Goal: Navigation & Orientation: Find specific page/section

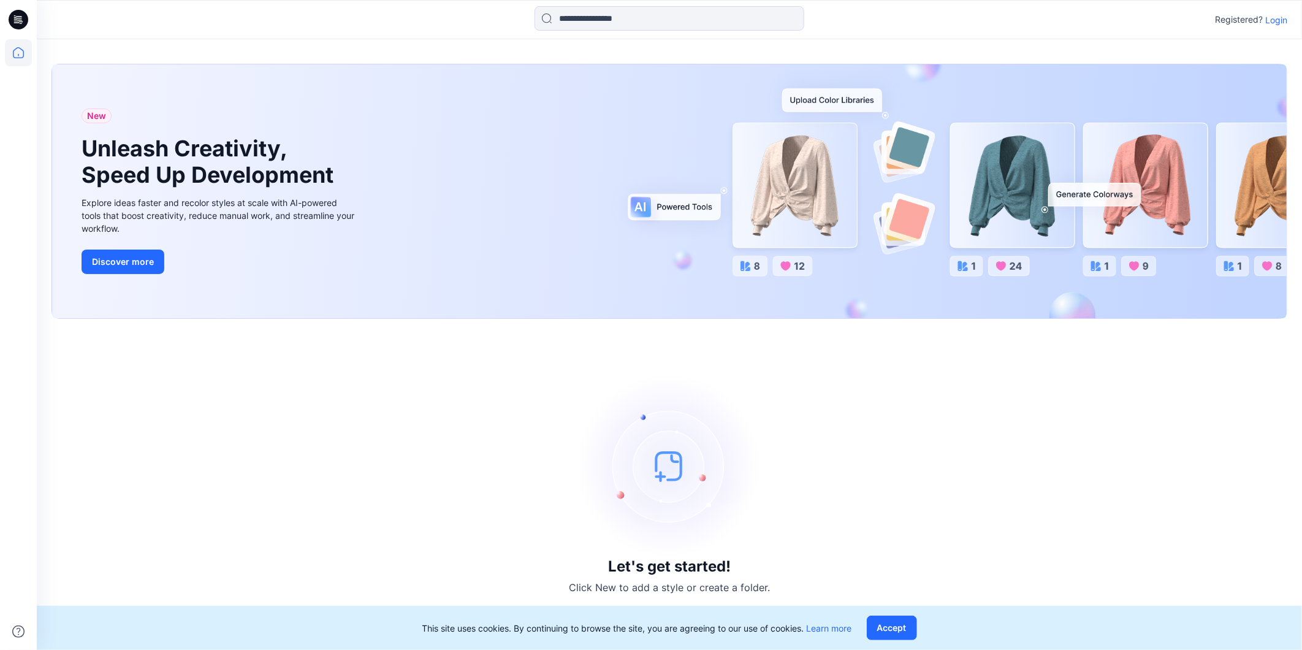
click at [1267, 26] on div "Registered? Login" at bounding box center [1251, 19] width 72 height 15
click at [1277, 14] on p "Login" at bounding box center [1277, 19] width 22 height 13
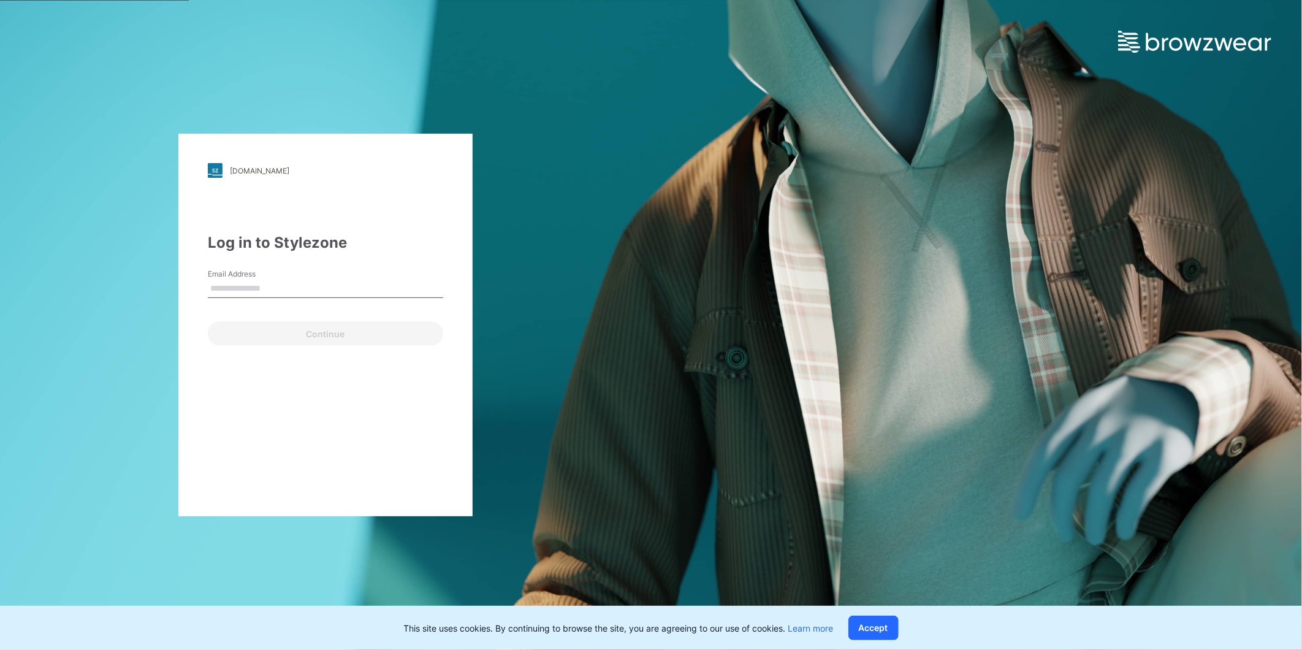
click at [369, 314] on form "Email Address Continue" at bounding box center [325, 307] width 235 height 77
click at [372, 285] on input "Email Address" at bounding box center [325, 289] width 235 height 18
type input "**********"
click at [375, 326] on button "Continue" at bounding box center [325, 333] width 235 height 25
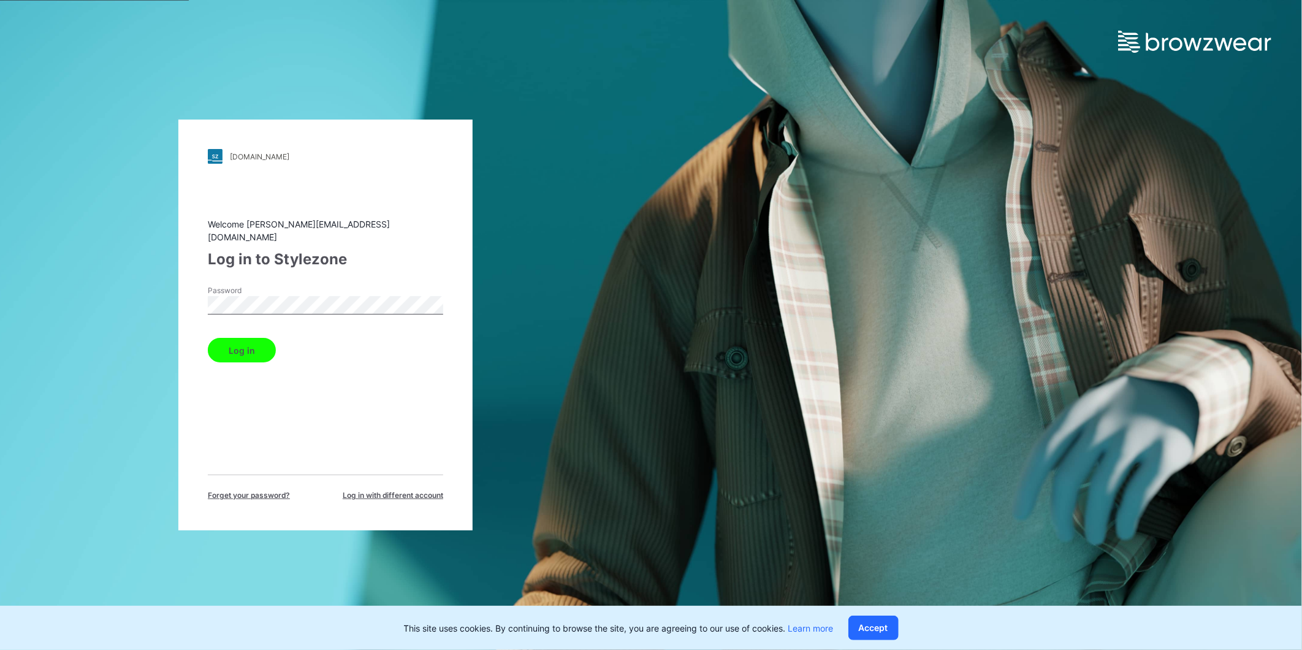
click at [249, 343] on button "Log in" at bounding box center [242, 350] width 68 height 25
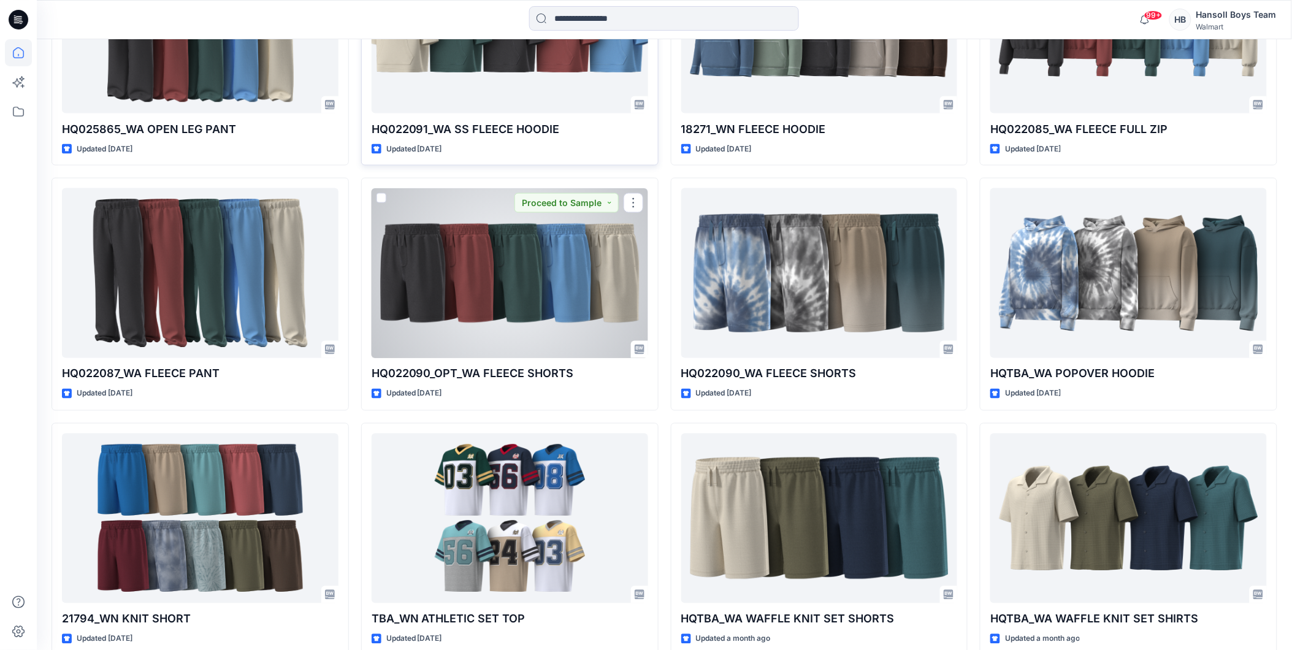
scroll to position [581, 0]
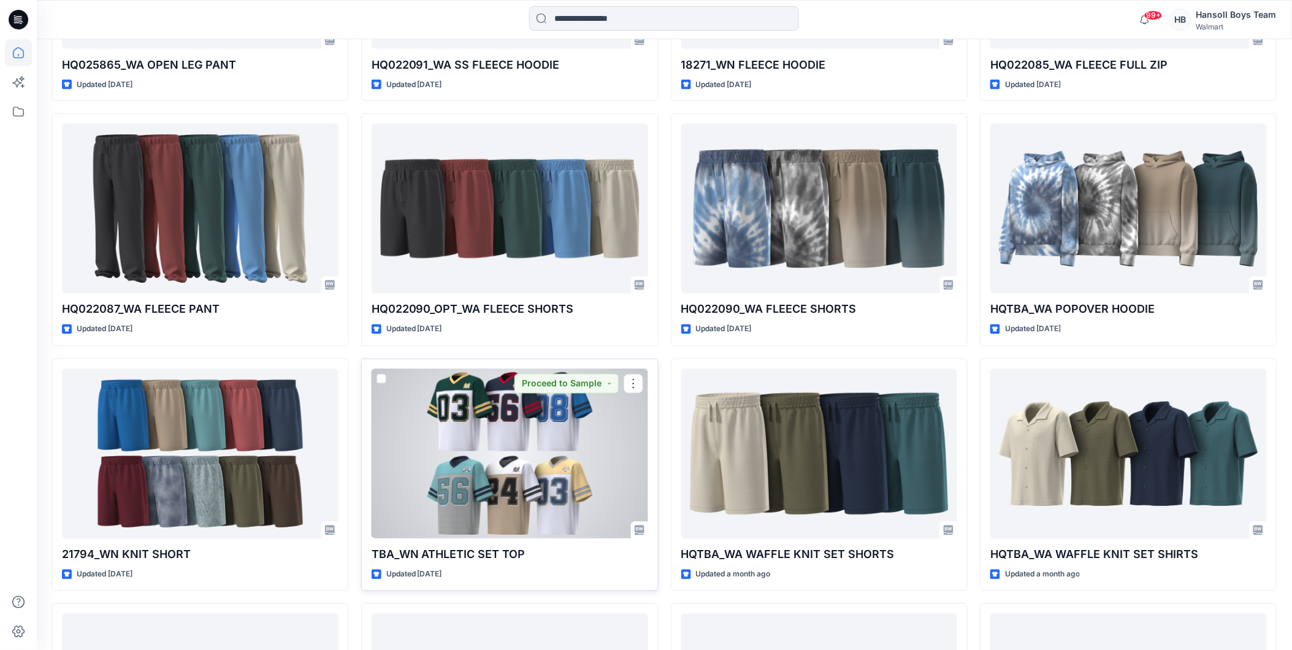
click at [573, 483] on div at bounding box center [510, 454] width 277 height 170
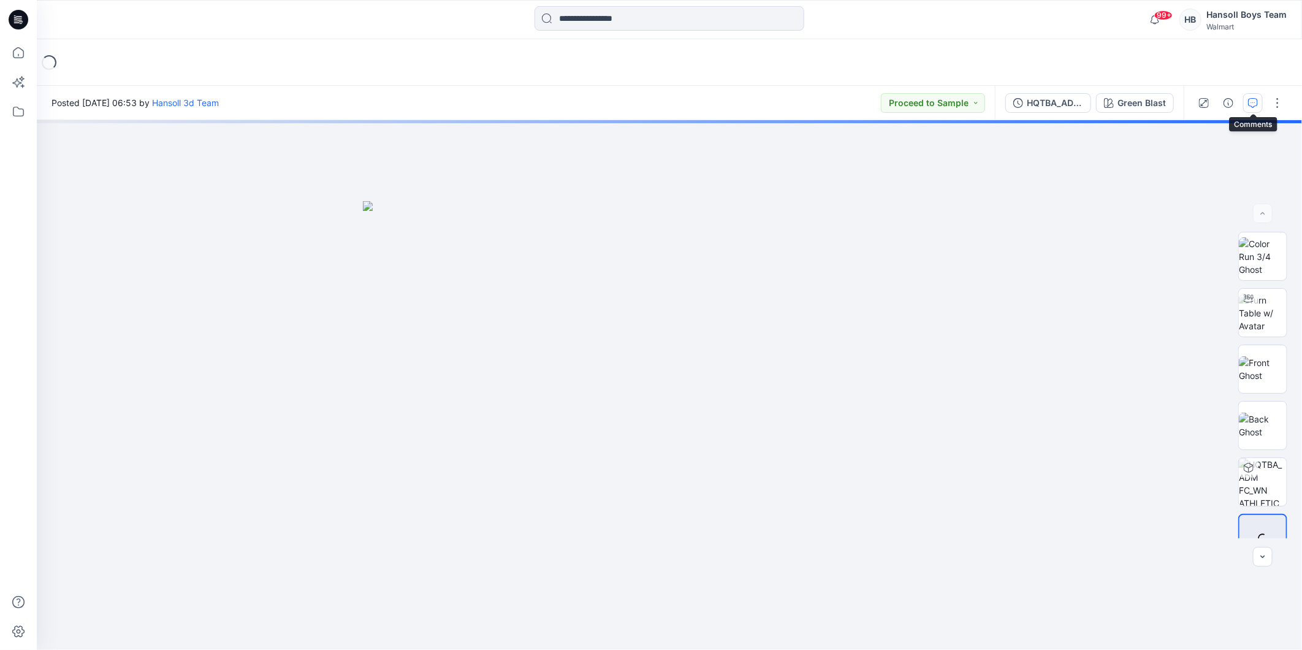
click at [1256, 101] on icon "button" at bounding box center [1253, 103] width 10 height 10
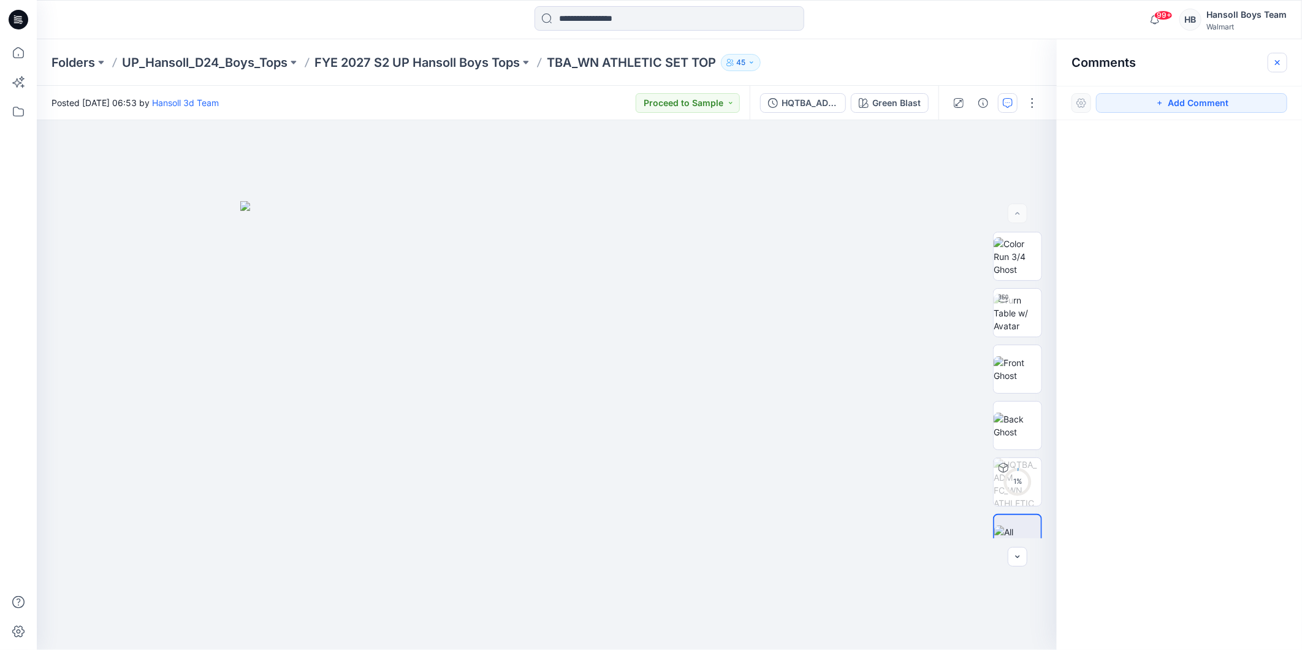
click at [1284, 60] on button "button" at bounding box center [1278, 63] width 20 height 20
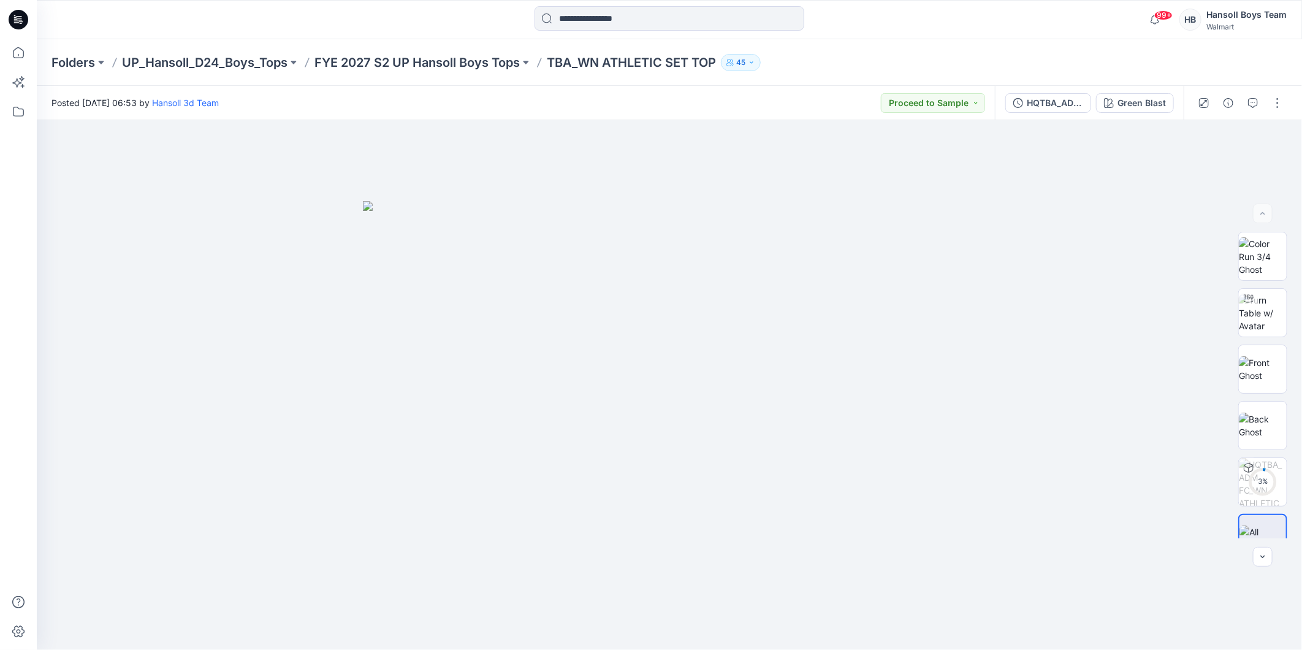
click at [1057, 65] on div "Folders UP_Hansoll_D24_Boys_Tops FYE 2027 S2 UP Hansoll Boys Tops TBA_WN ATHLET…" at bounding box center [622, 62] width 1141 height 17
click at [716, 104] on div "Posted [DATE] 06:53 by [PERSON_NAME] 3d Team Proceed to Sample" at bounding box center [516, 103] width 958 height 34
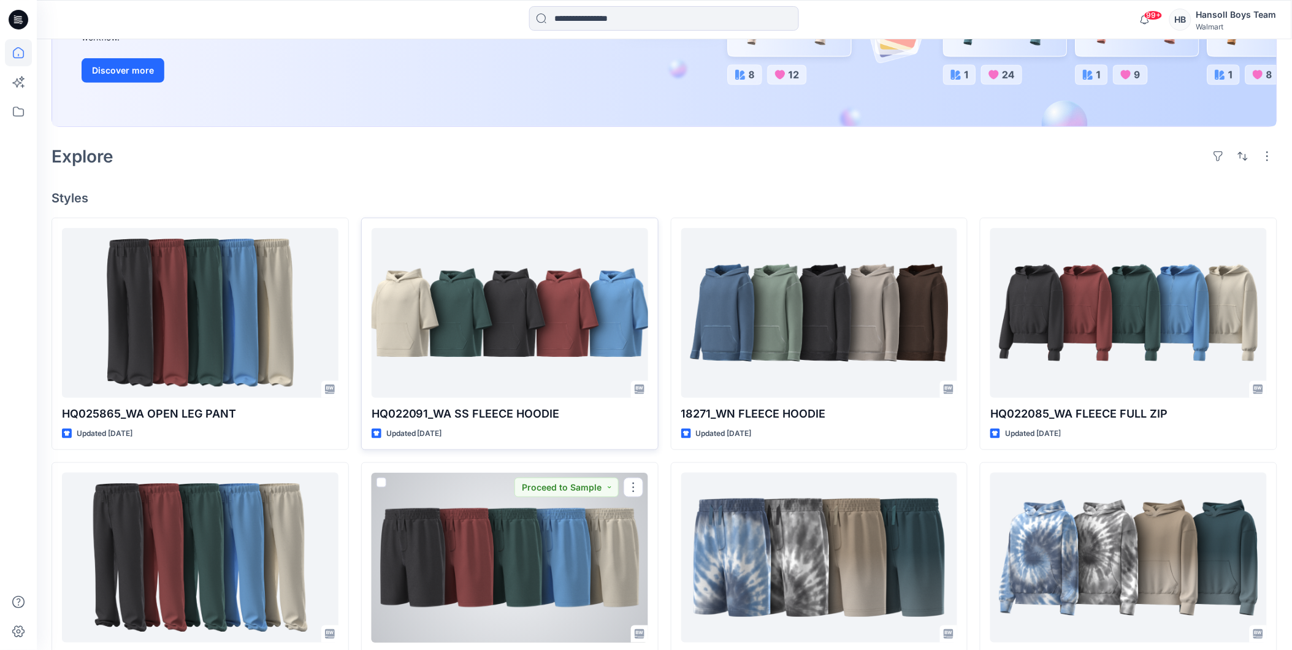
scroll to position [172, 0]
